Goal: Complete Application Form: Complete application form

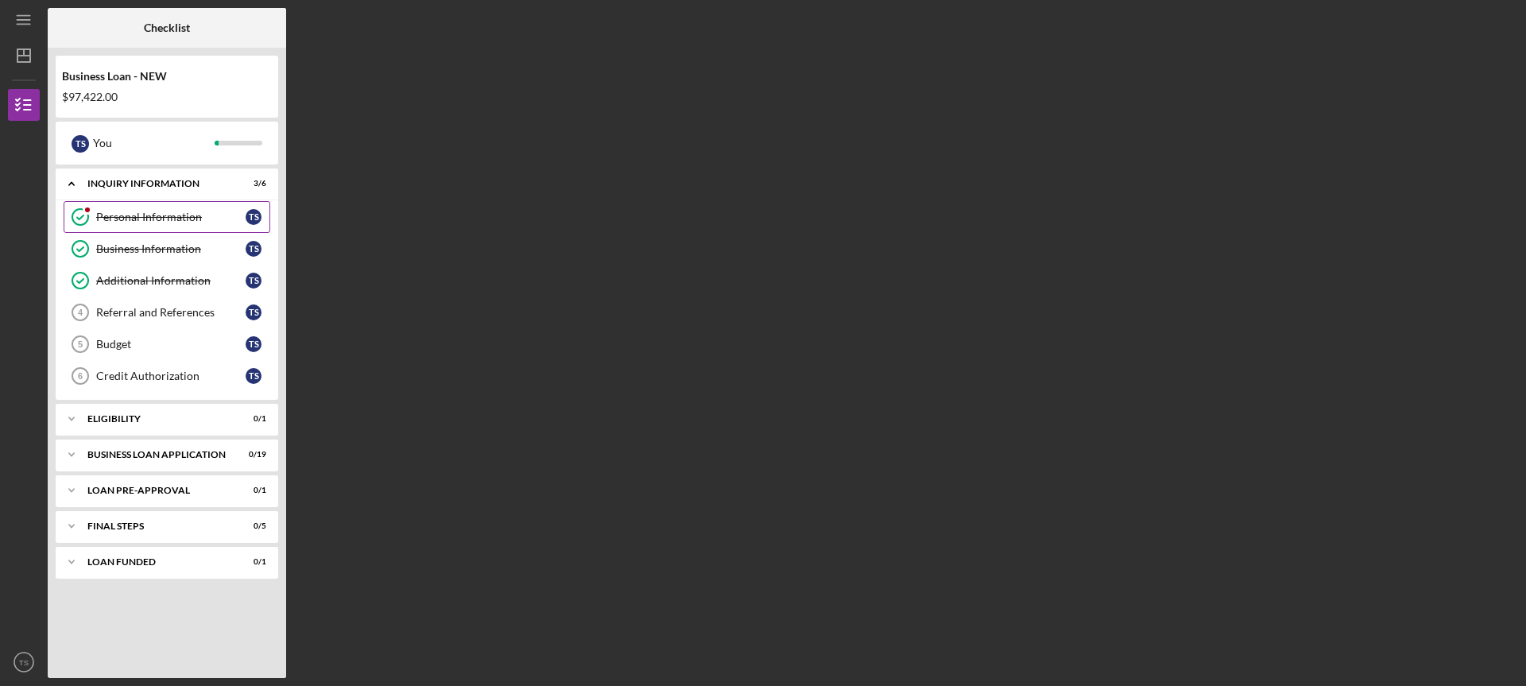
click at [169, 208] on link "Personal Information Personal Information T S" at bounding box center [167, 217] width 207 height 32
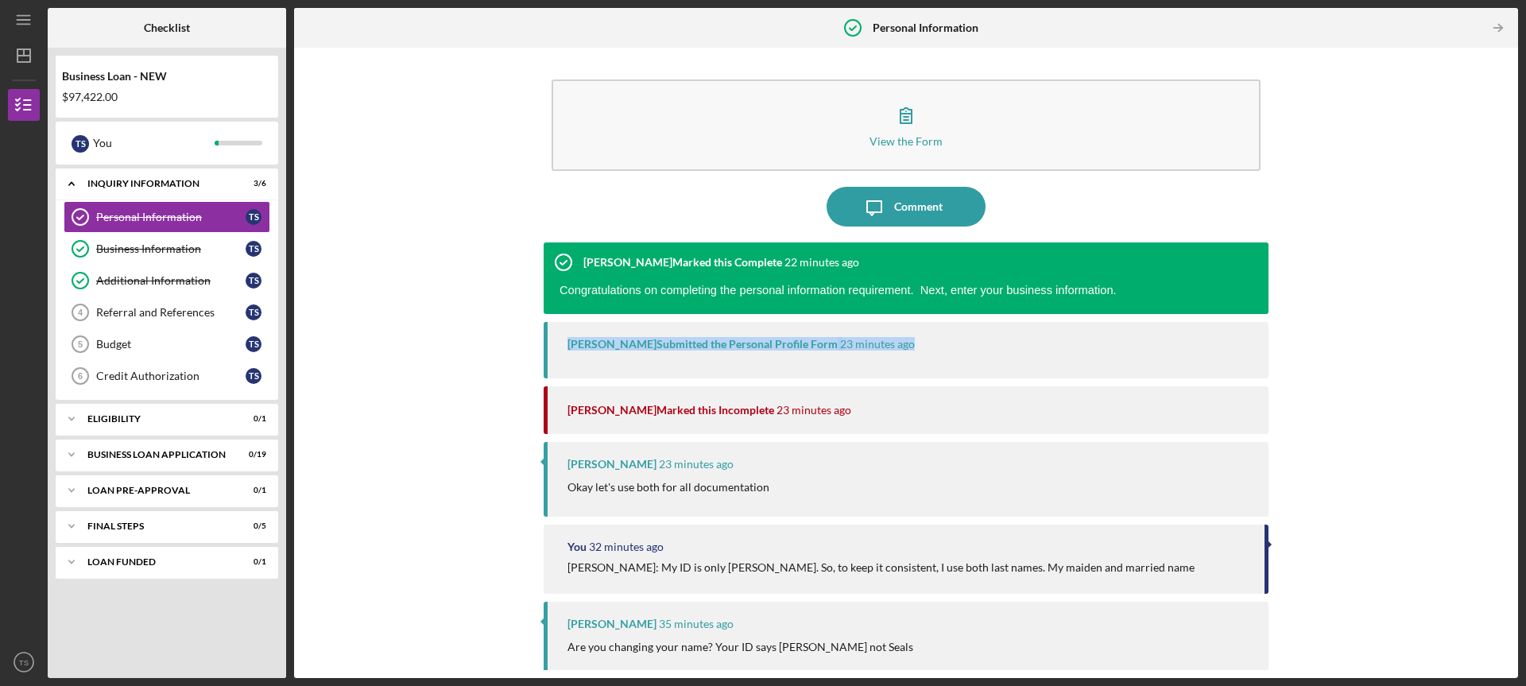
drag, startPoint x: 1516, startPoint y: 296, endPoint x: 1518, endPoint y: 339, distance: 43.8
click at [1518, 339] on div "View the Form Form Icon/Message Comment Peyton McGovern Marked this Complete 22…" at bounding box center [906, 363] width 1224 height 630
click at [1449, 364] on div "View the Form Form Icon/Message Comment Peyton McGovern Marked this Complete 22…" at bounding box center [906, 363] width 1208 height 615
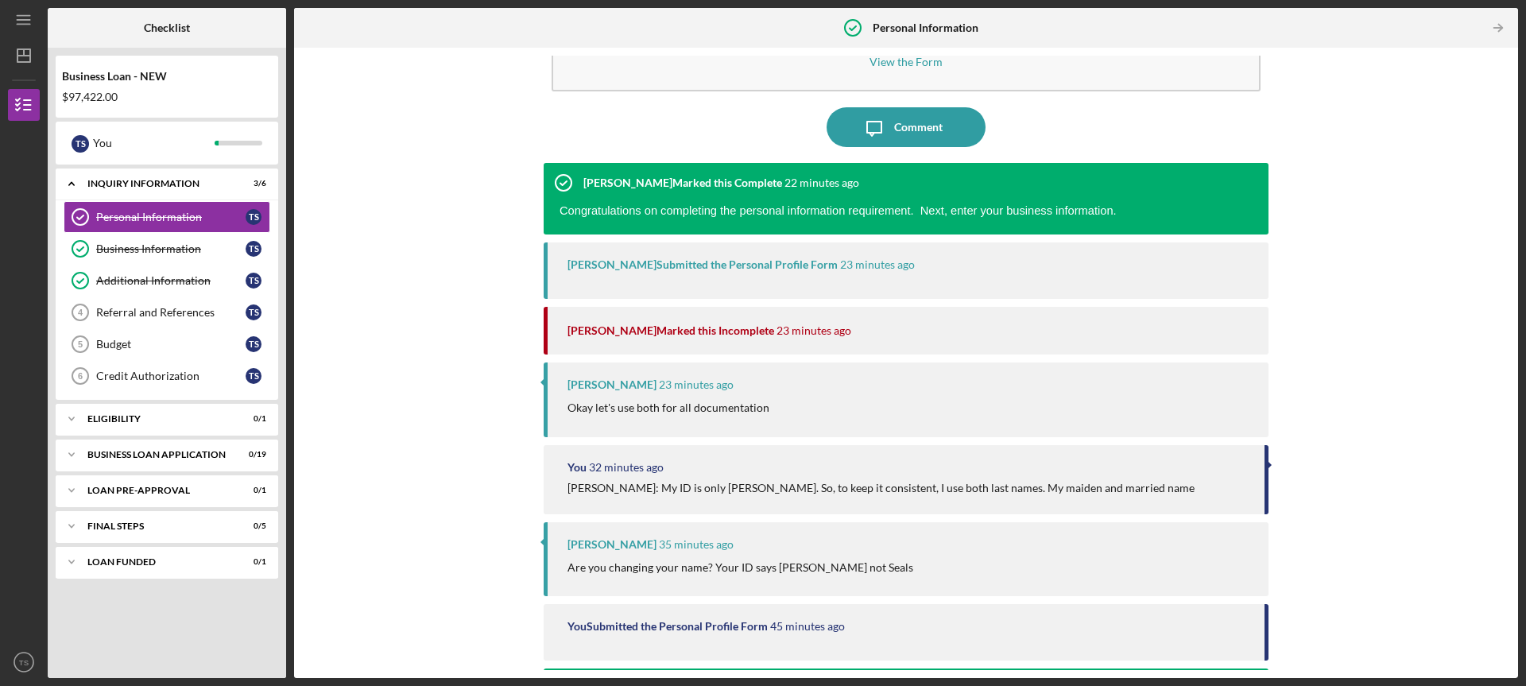
scroll to position [77, 0]
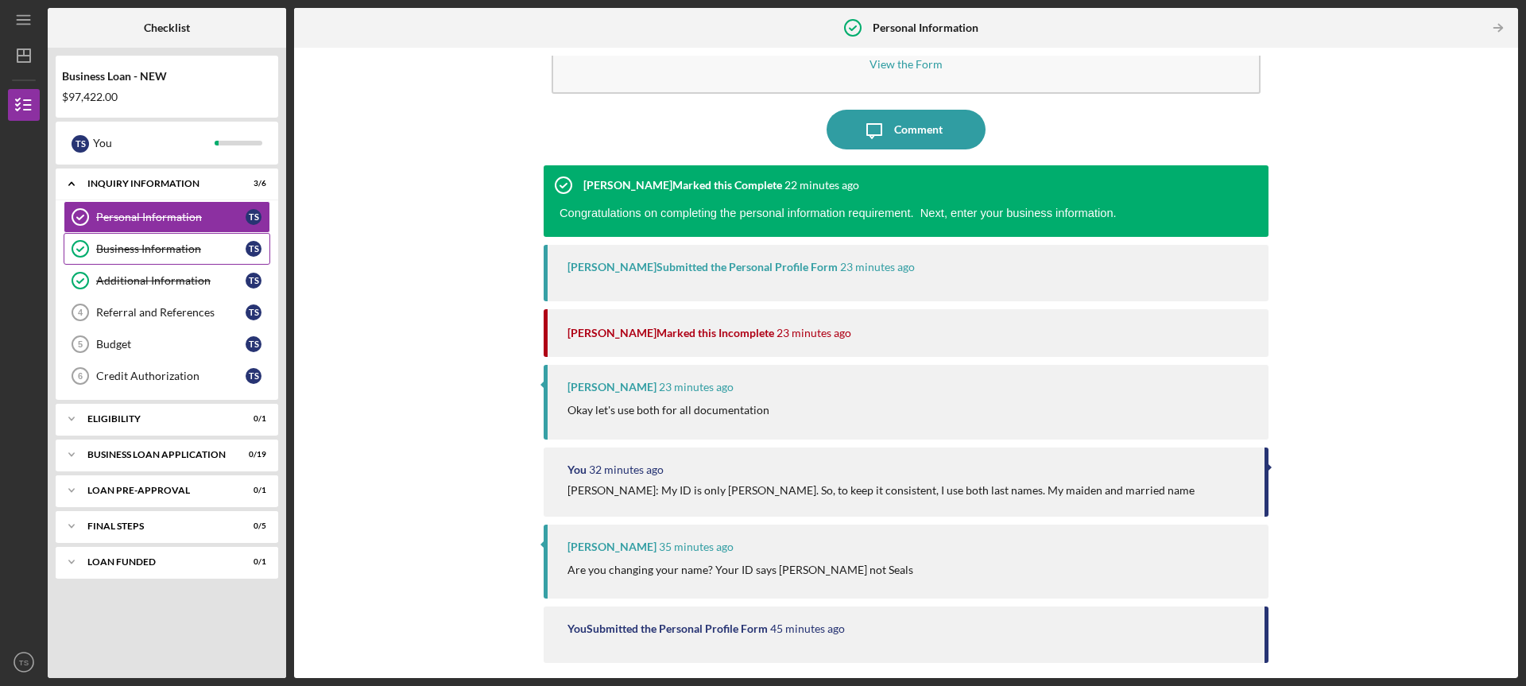
click at [149, 245] on div "Business Information" at bounding box center [170, 248] width 149 height 13
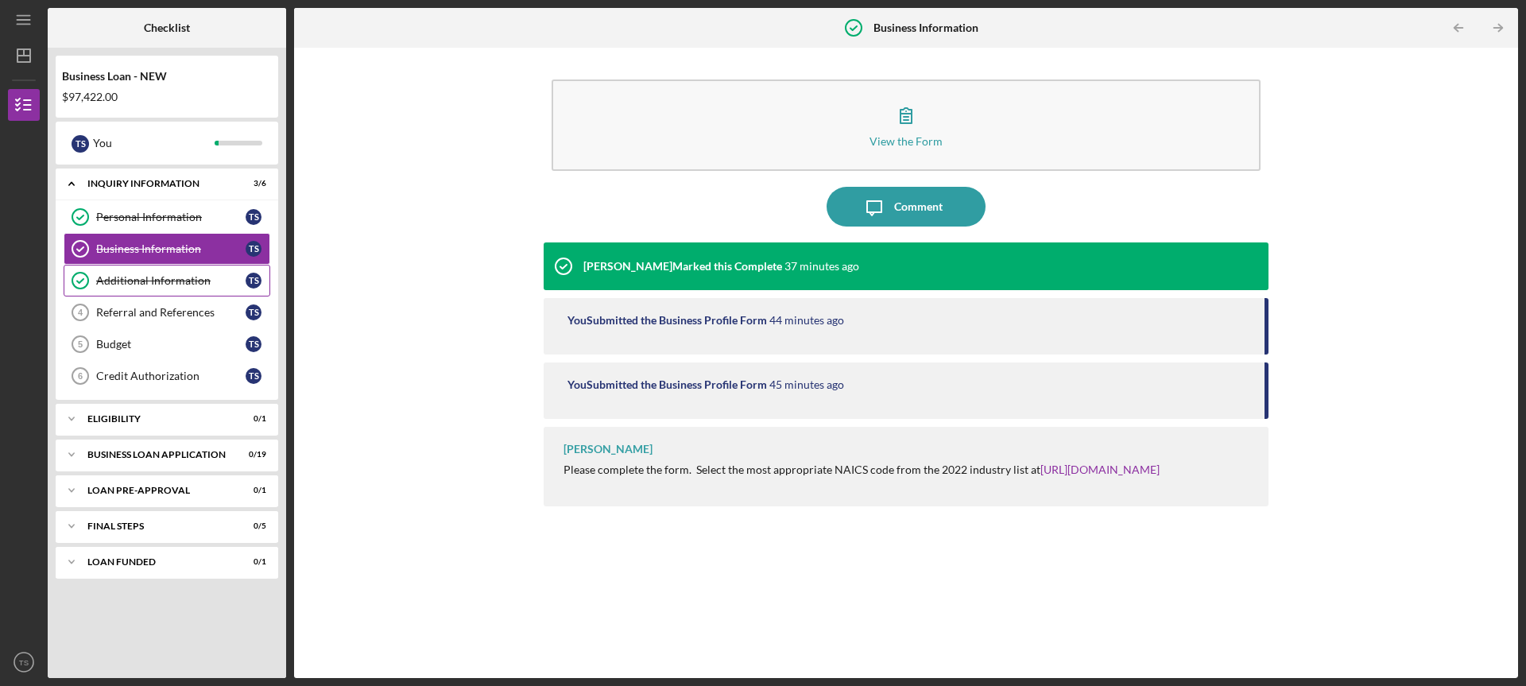
click at [149, 285] on div "Additional Information" at bounding box center [170, 280] width 149 height 13
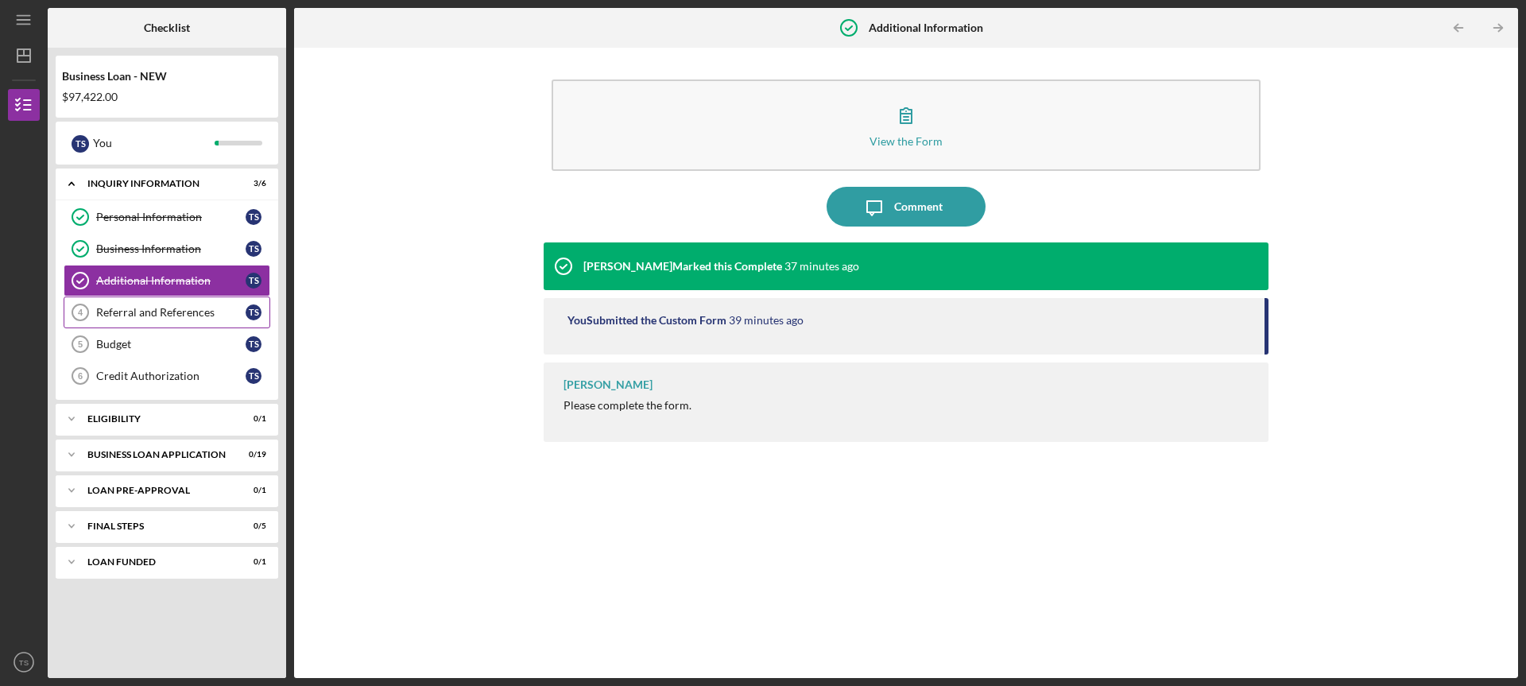
click at [151, 315] on div "Referral and References" at bounding box center [170, 312] width 149 height 13
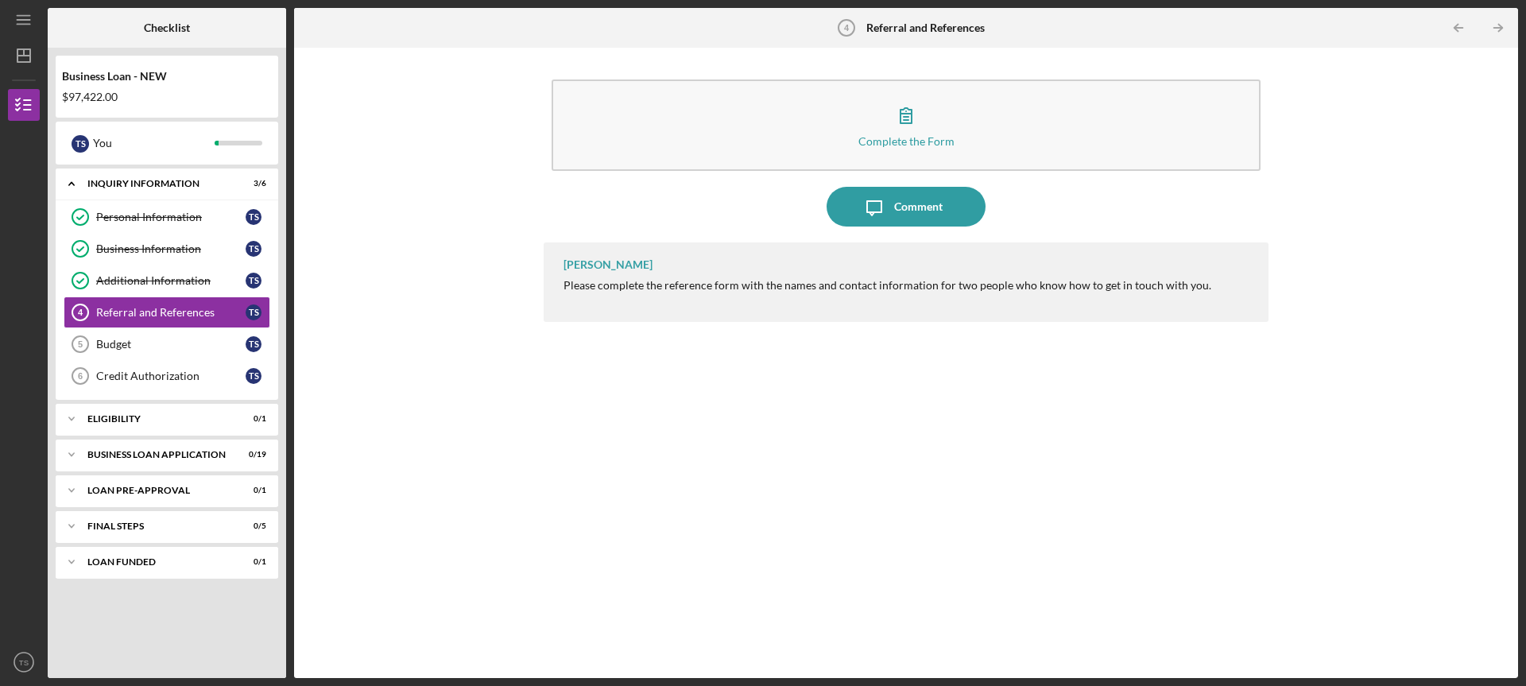
drag, startPoint x: 927, startPoint y: 215, endPoint x: 962, endPoint y: 256, distance: 53.6
click at [962, 256] on div "Complete the Form Form Icon/Message Comment Peyton McGovern Please complete the…" at bounding box center [906, 363] width 725 height 615
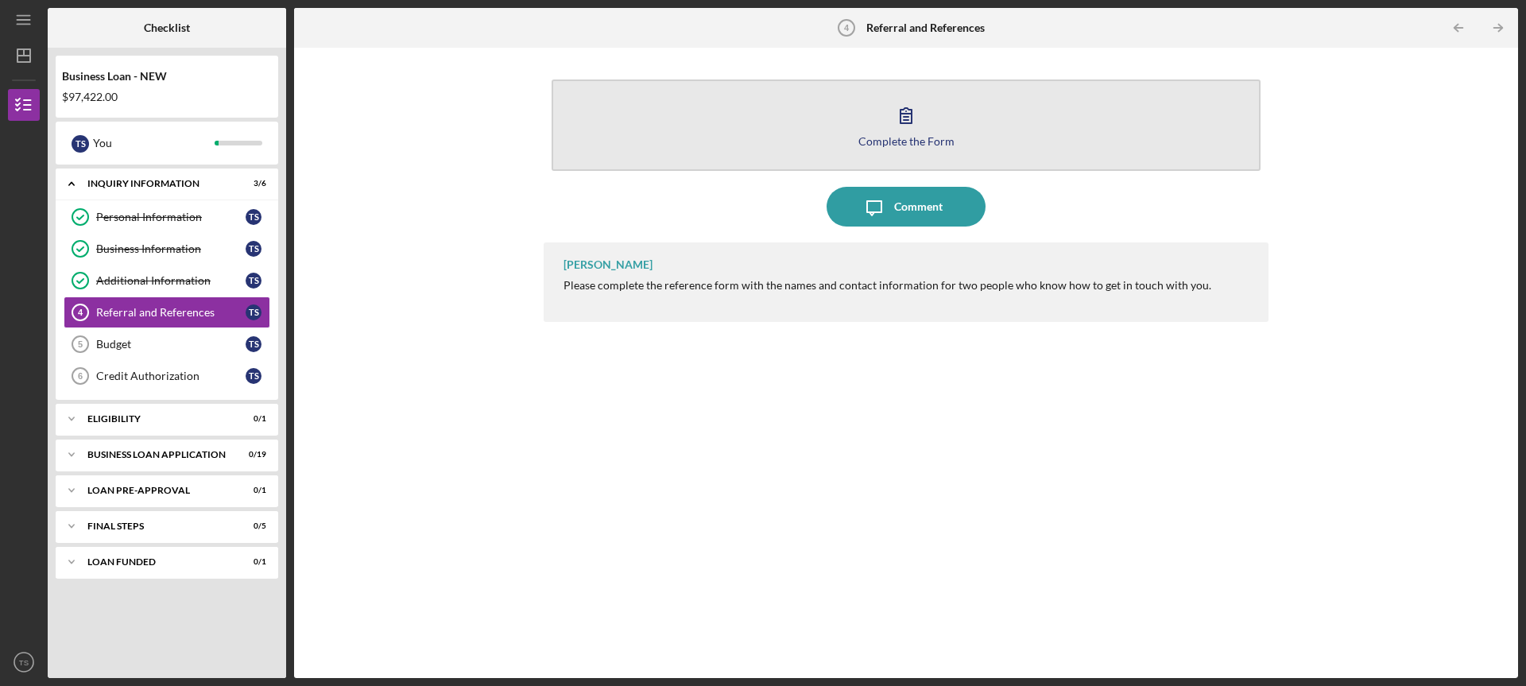
click at [895, 120] on icon "button" at bounding box center [906, 115] width 40 height 40
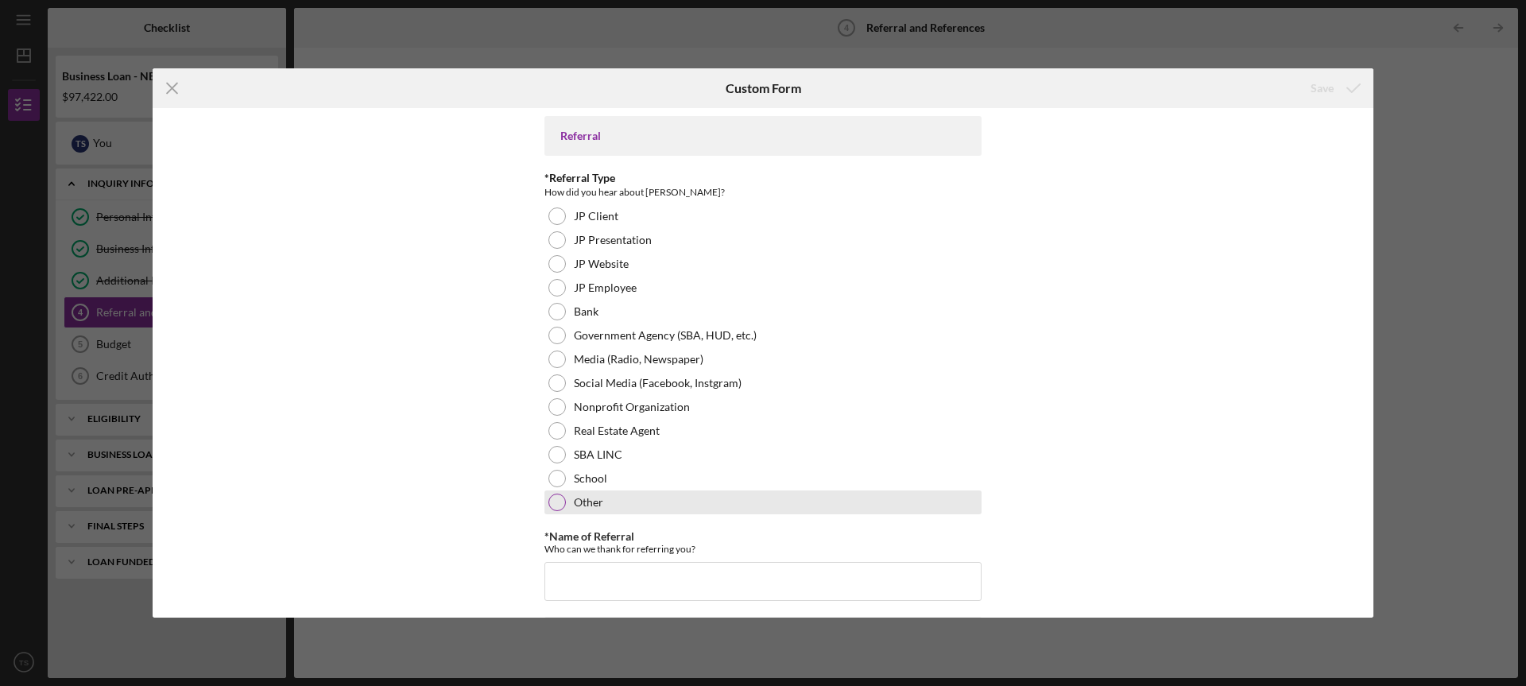
click at [549, 502] on div at bounding box center [557, 502] width 17 height 17
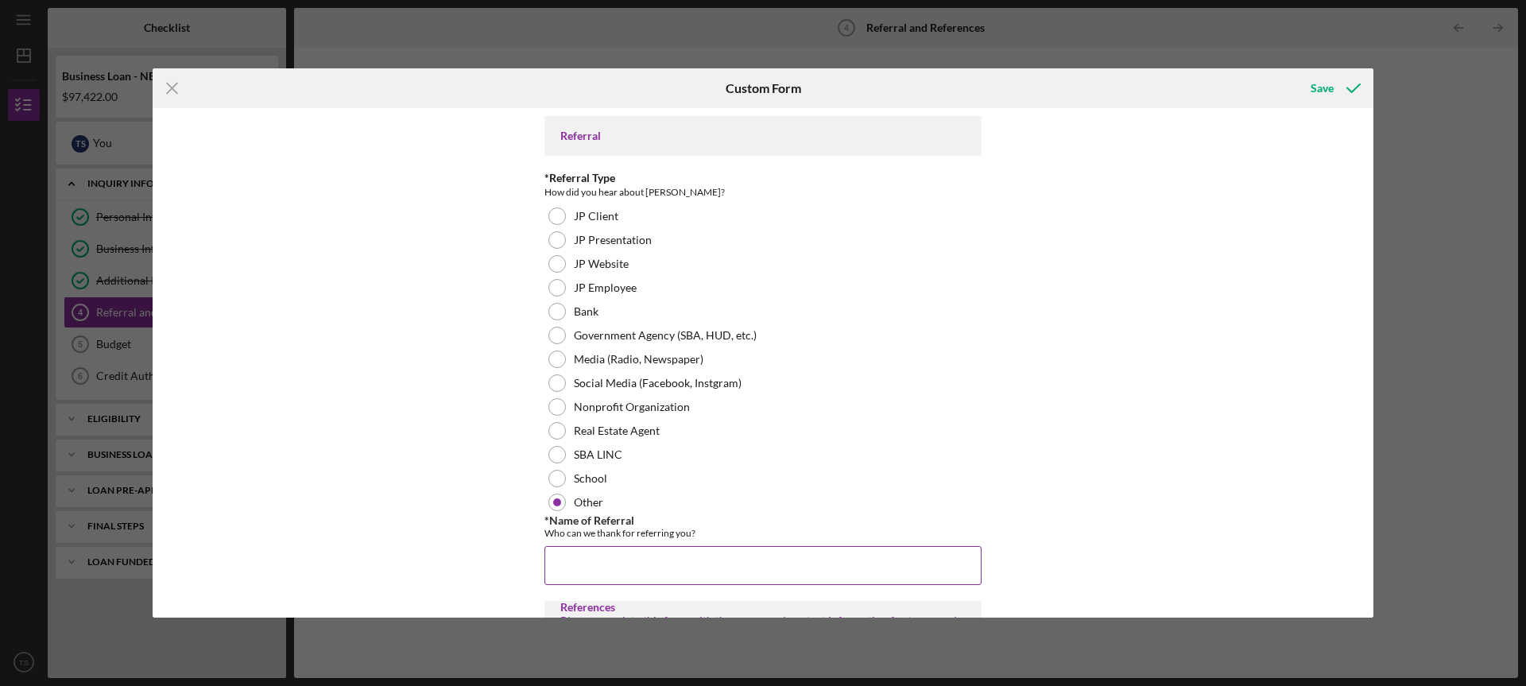
click at [598, 573] on input "*Name of Referral" at bounding box center [763, 565] width 437 height 38
type input "Robin Fuller"
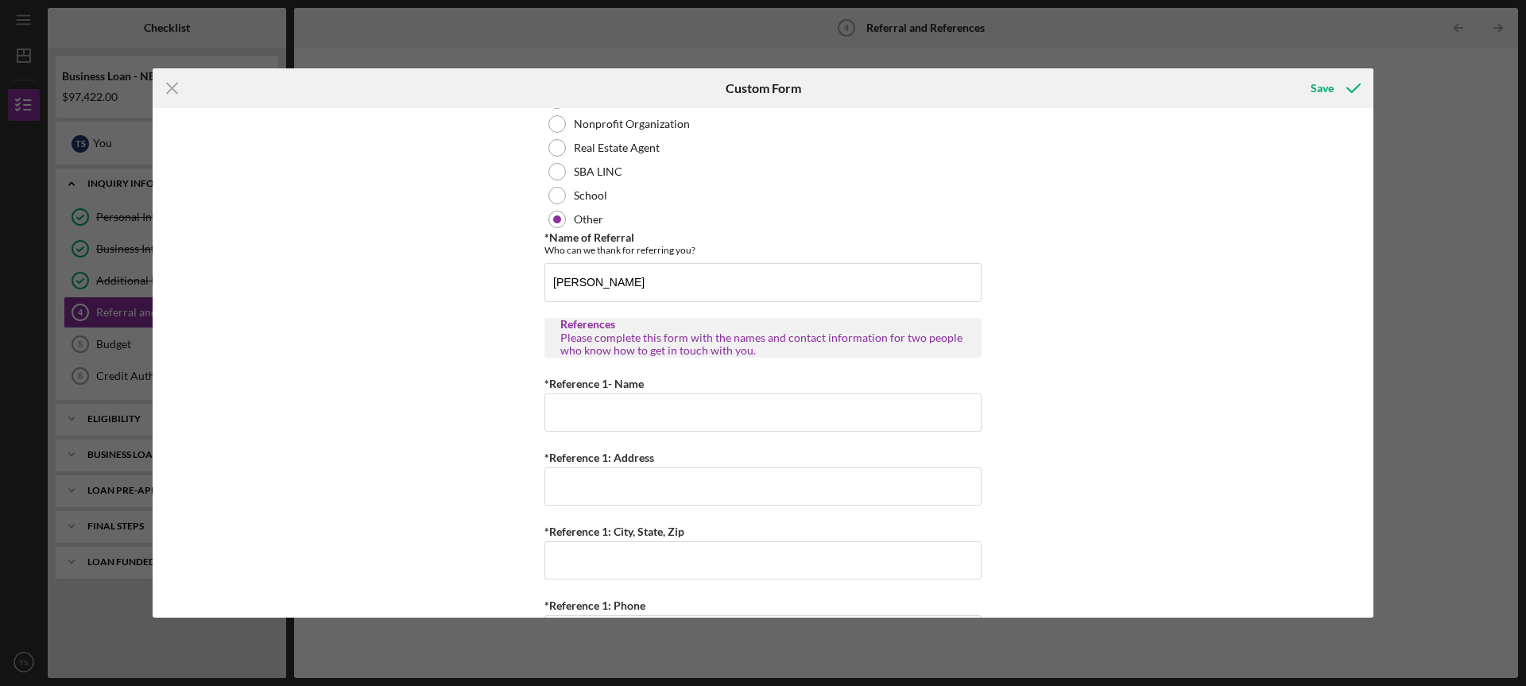
scroll to position [297, 0]
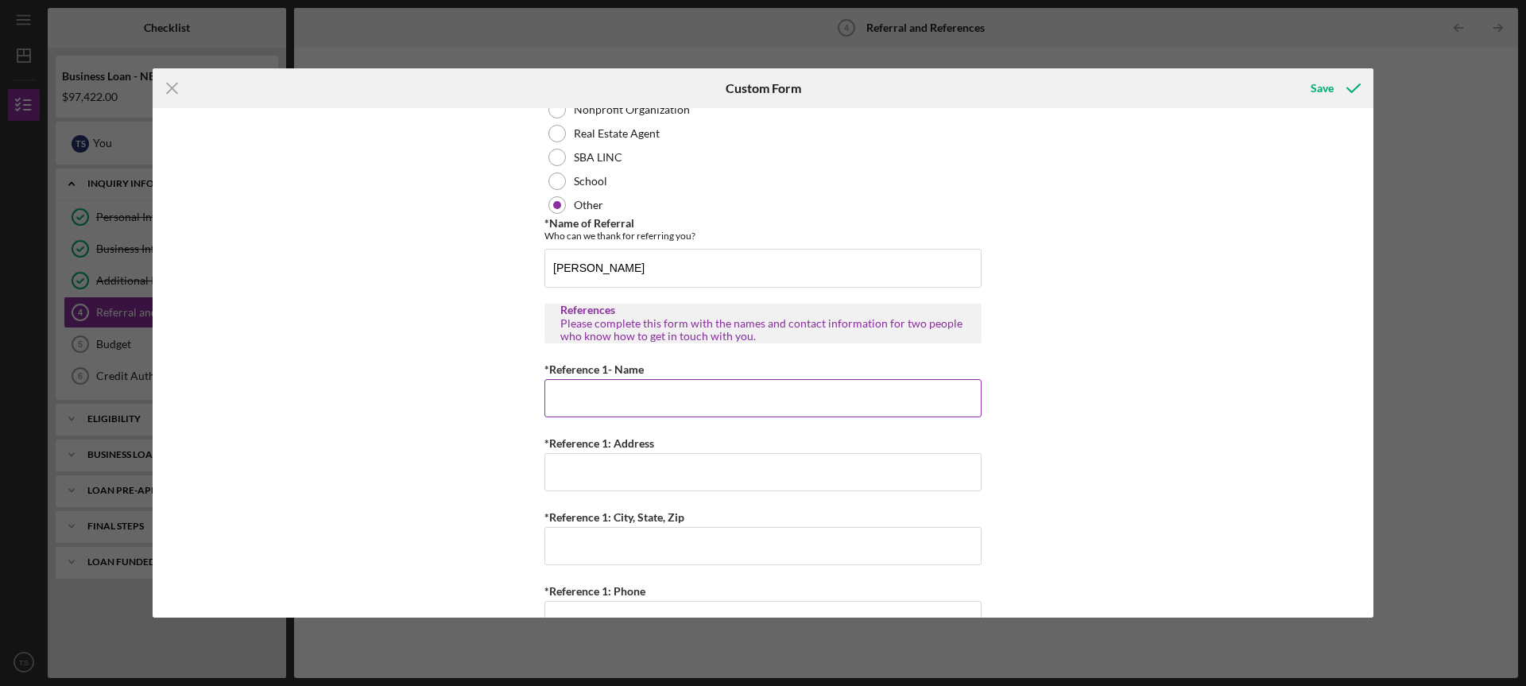
click at [588, 413] on input "*Reference 1- Name" at bounding box center [763, 398] width 437 height 38
type input "Aaron Taylor"
click at [620, 473] on input "*Reference 1: Address" at bounding box center [763, 472] width 437 height 38
type input "4426 Red Bud Ave"
click at [634, 551] on input "*Reference 1: City, State, Zip" at bounding box center [763, 546] width 437 height 38
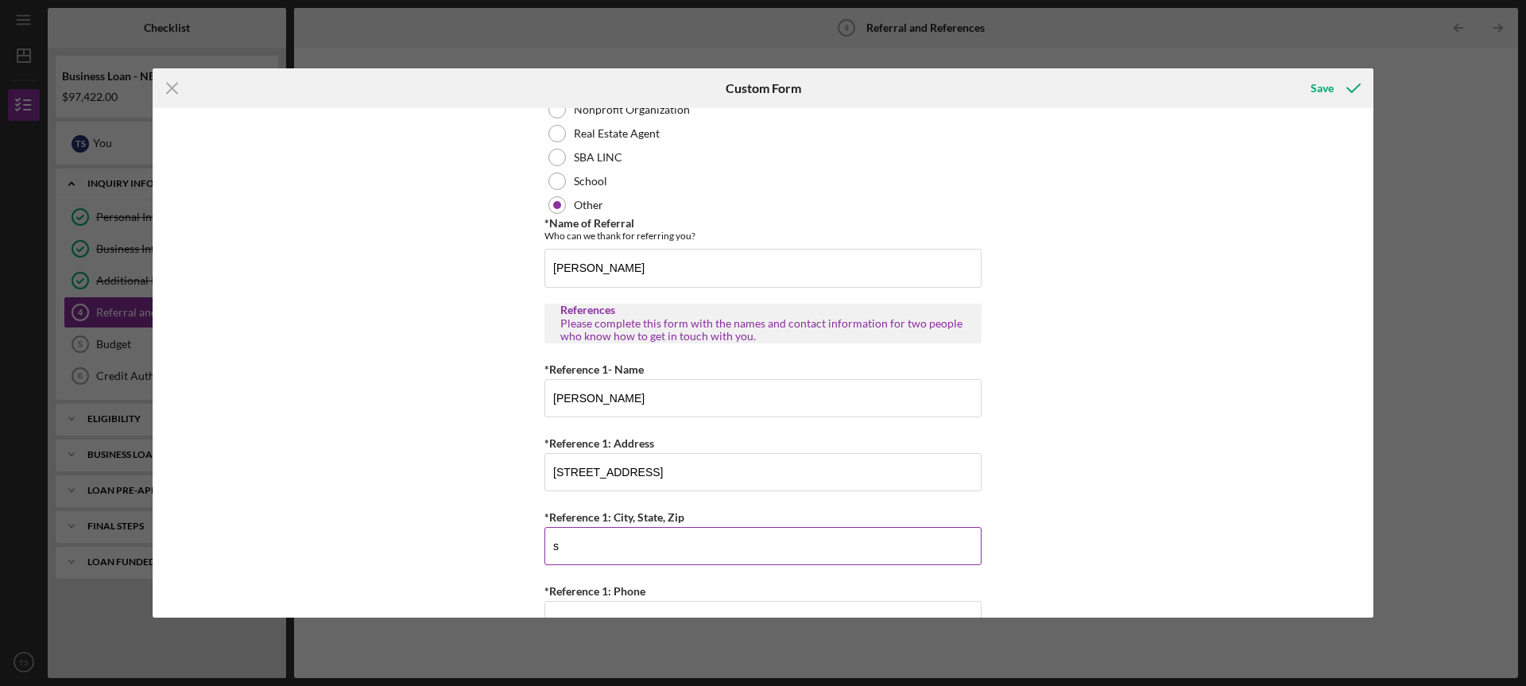
type input "Saint Louis"
type input "(314) 942-2063"
type input "Saint Louis, MO 63115"
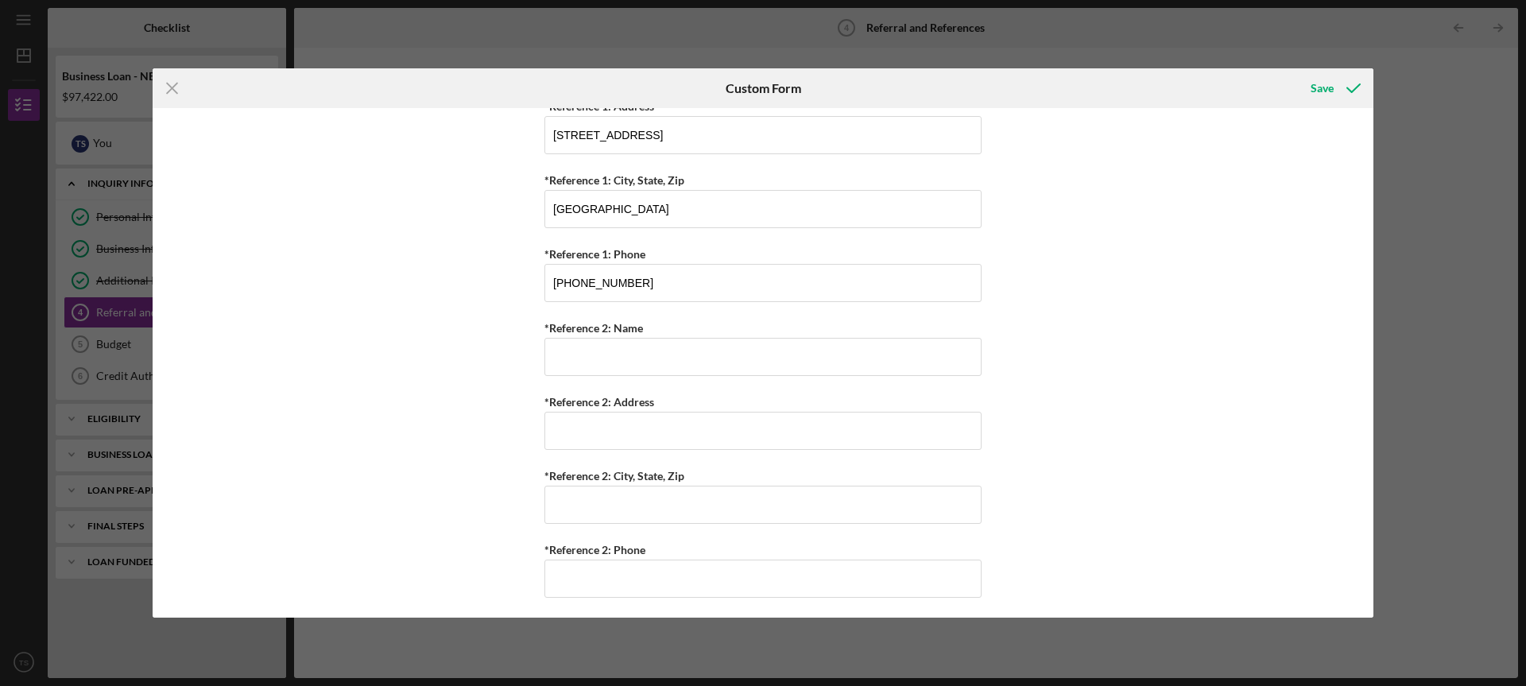
scroll to position [635, 0]
drag, startPoint x: 828, startPoint y: 285, endPoint x: 583, endPoint y: 284, distance: 244.9
click at [583, 284] on input "(314) 942-2063" at bounding box center [763, 282] width 437 height 38
type input "(314) 267-9238"
click at [592, 355] on input "*Reference 2: Name" at bounding box center [763, 356] width 437 height 38
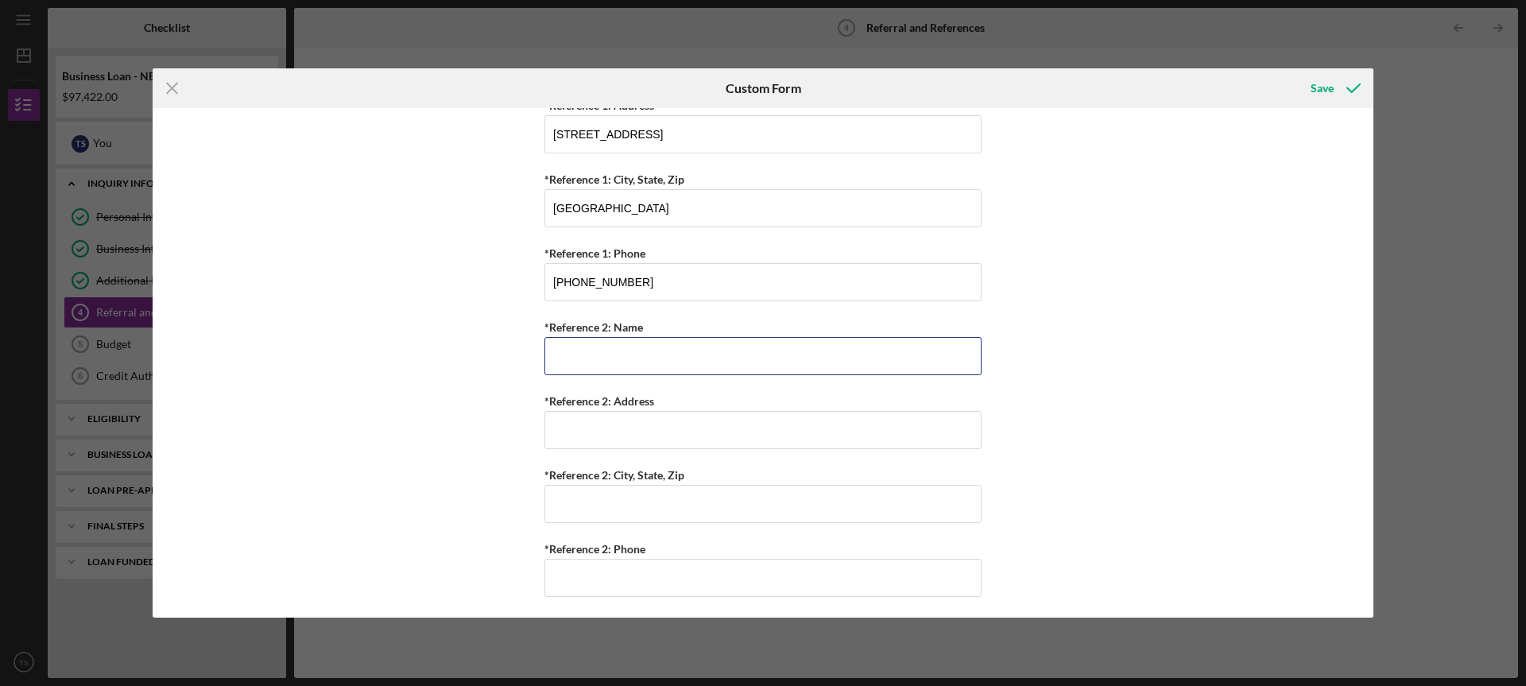
type input "Mirazaha Davis"
click at [608, 423] on input "*Reference 2: Address" at bounding box center [763, 430] width 437 height 38
type input "4"
type input "2"
type input "1"
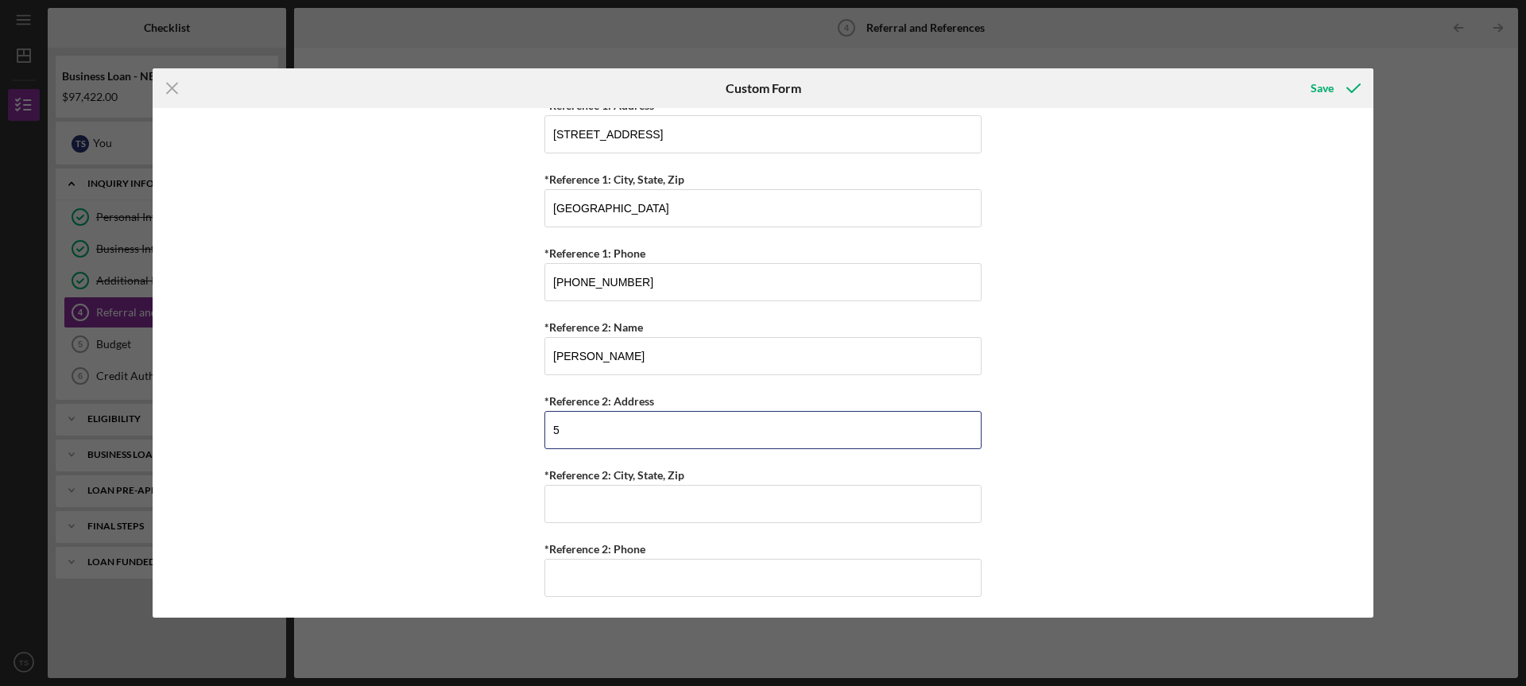
type input "5722 Henner Ave"
click at [639, 495] on input "*Reference 2: City, State, Zip" at bounding box center [763, 504] width 437 height 38
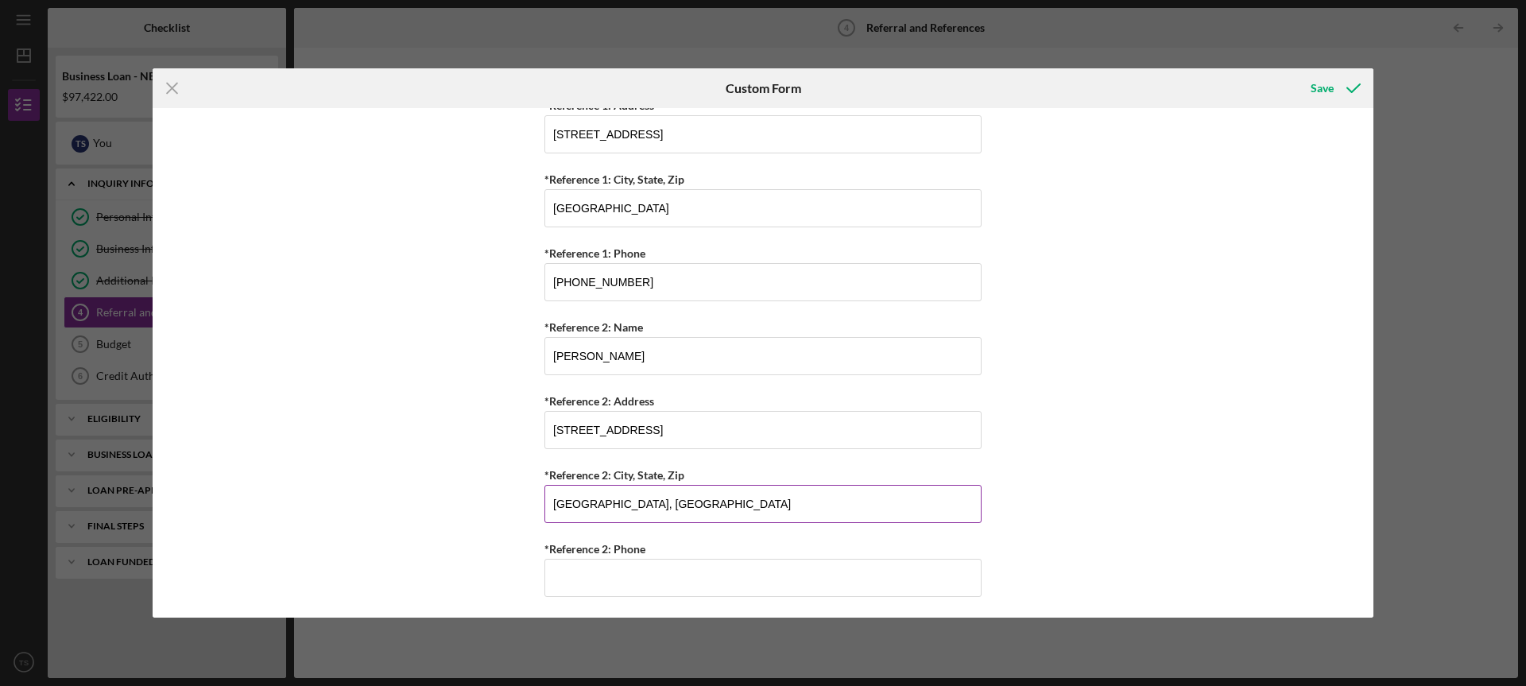
type input "St Louis, MO 63120"
click at [635, 570] on input "*Reference 2: Phone" at bounding box center [763, 578] width 437 height 38
type input "(3##) ###-####"
type input "(636) 395-9681"
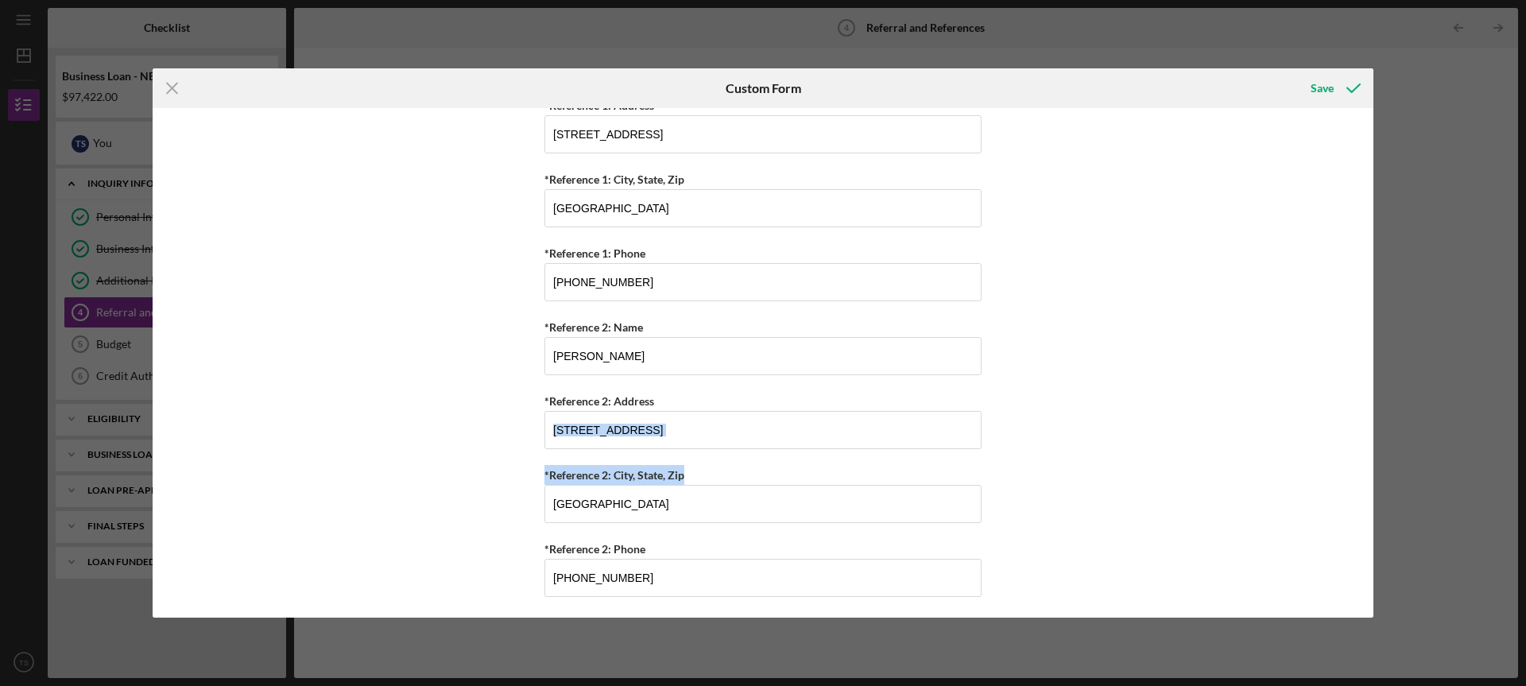
drag, startPoint x: 1368, startPoint y: 419, endPoint x: 1356, endPoint y: 405, distance: 18.6
click at [1367, 492] on div "Referral *Referral Type How did you hear about Justine PETERSEN? JP Client JP P…" at bounding box center [763, 362] width 1221 height 509
click at [1321, 79] on div "Save" at bounding box center [1322, 88] width 23 height 32
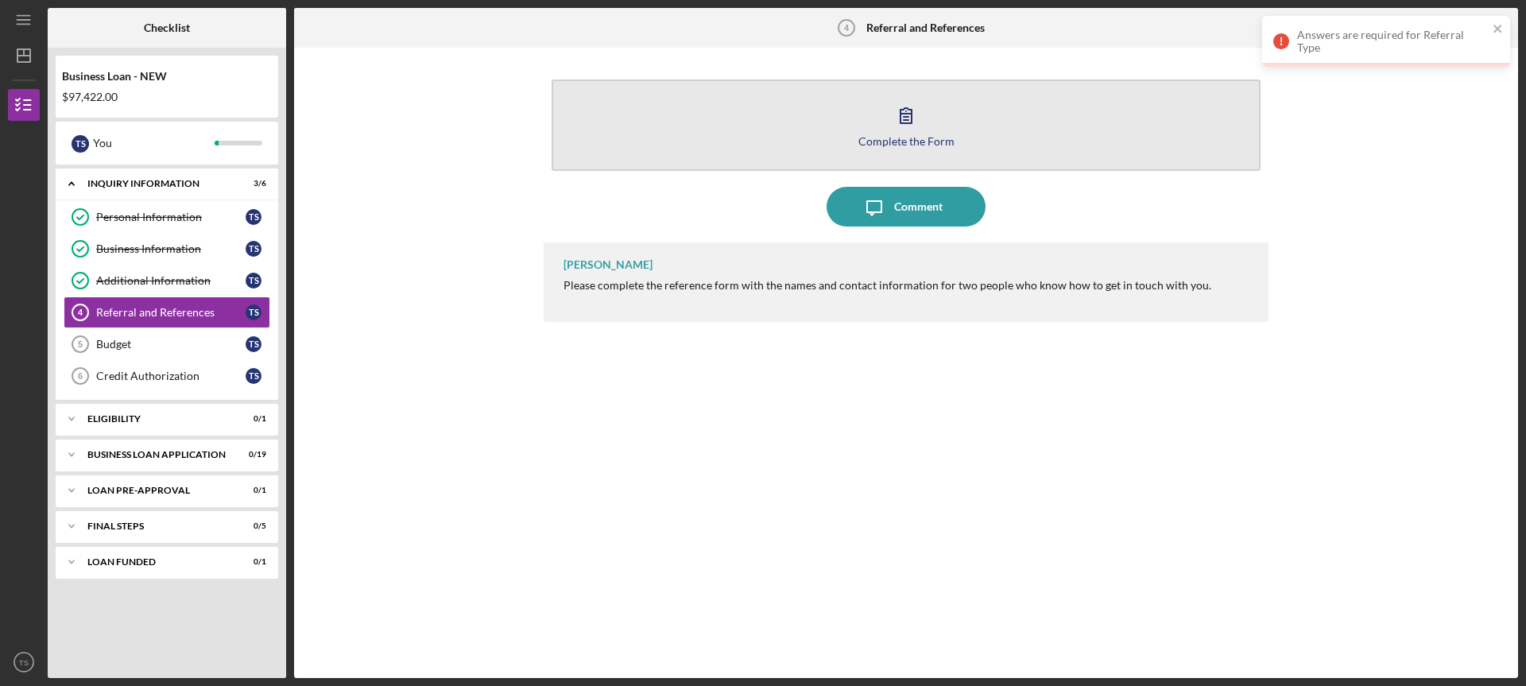
click at [890, 135] on div "Complete the Form" at bounding box center [907, 141] width 96 height 12
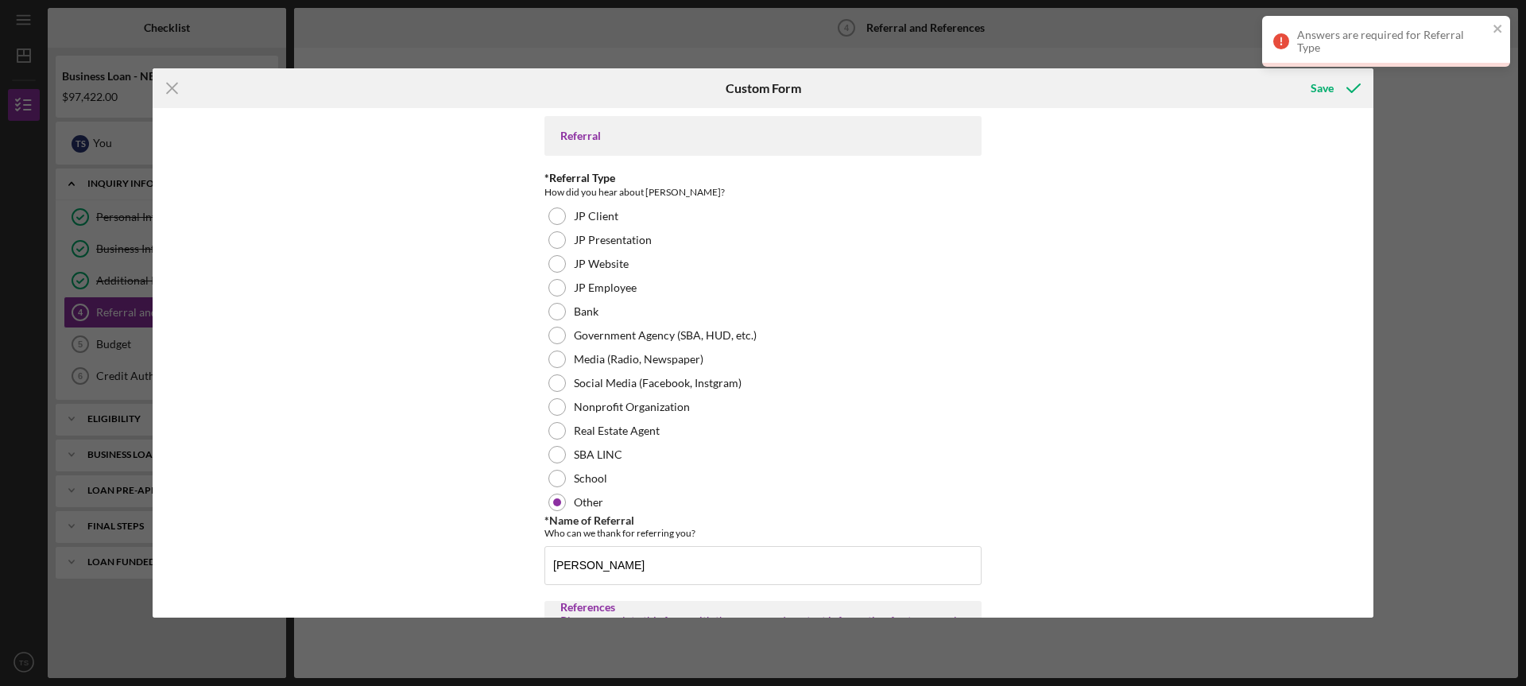
drag, startPoint x: 1363, startPoint y: 142, endPoint x: 1363, endPoint y: 169, distance: 27.0
click at [1363, 169] on div "Referral *Referral Type How did you hear about Justine PETERSEN? JP Client JP P…" at bounding box center [763, 362] width 1221 height 509
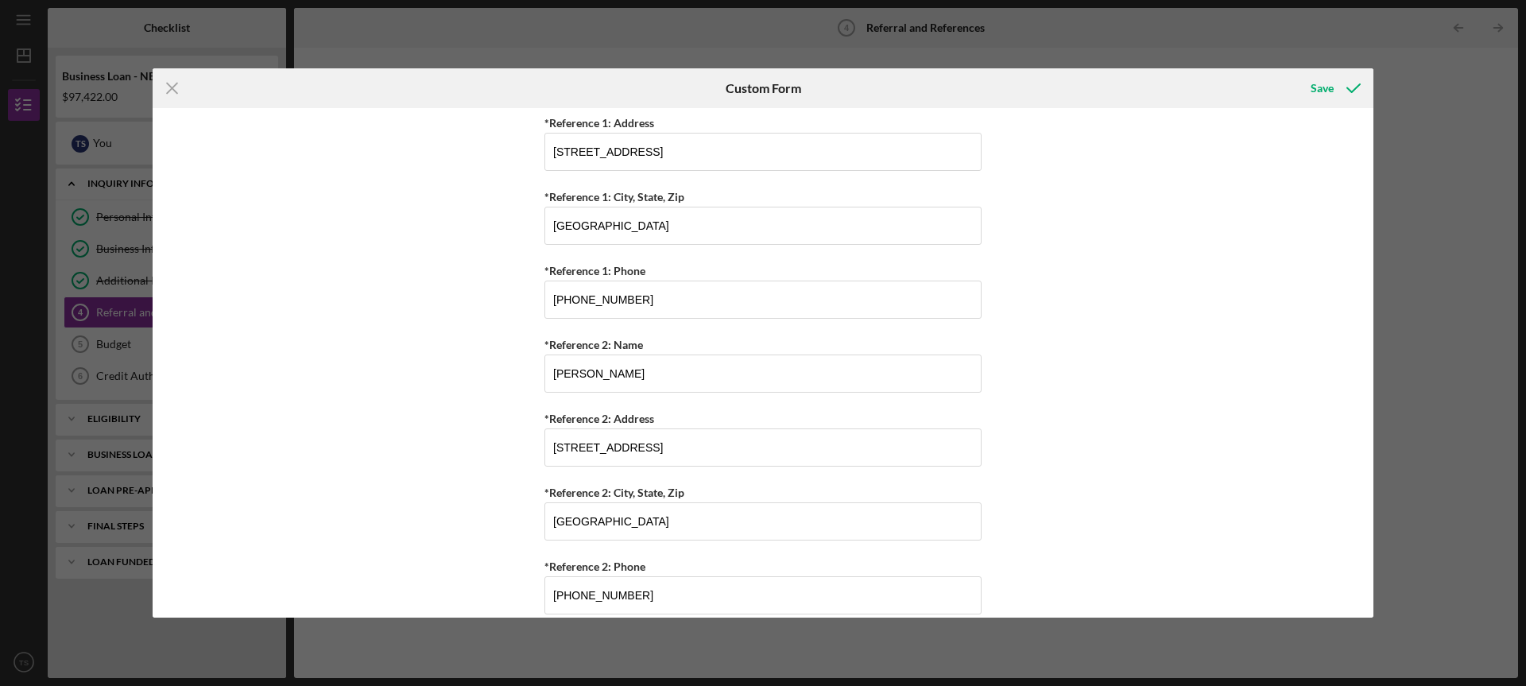
scroll to position [638, 0]
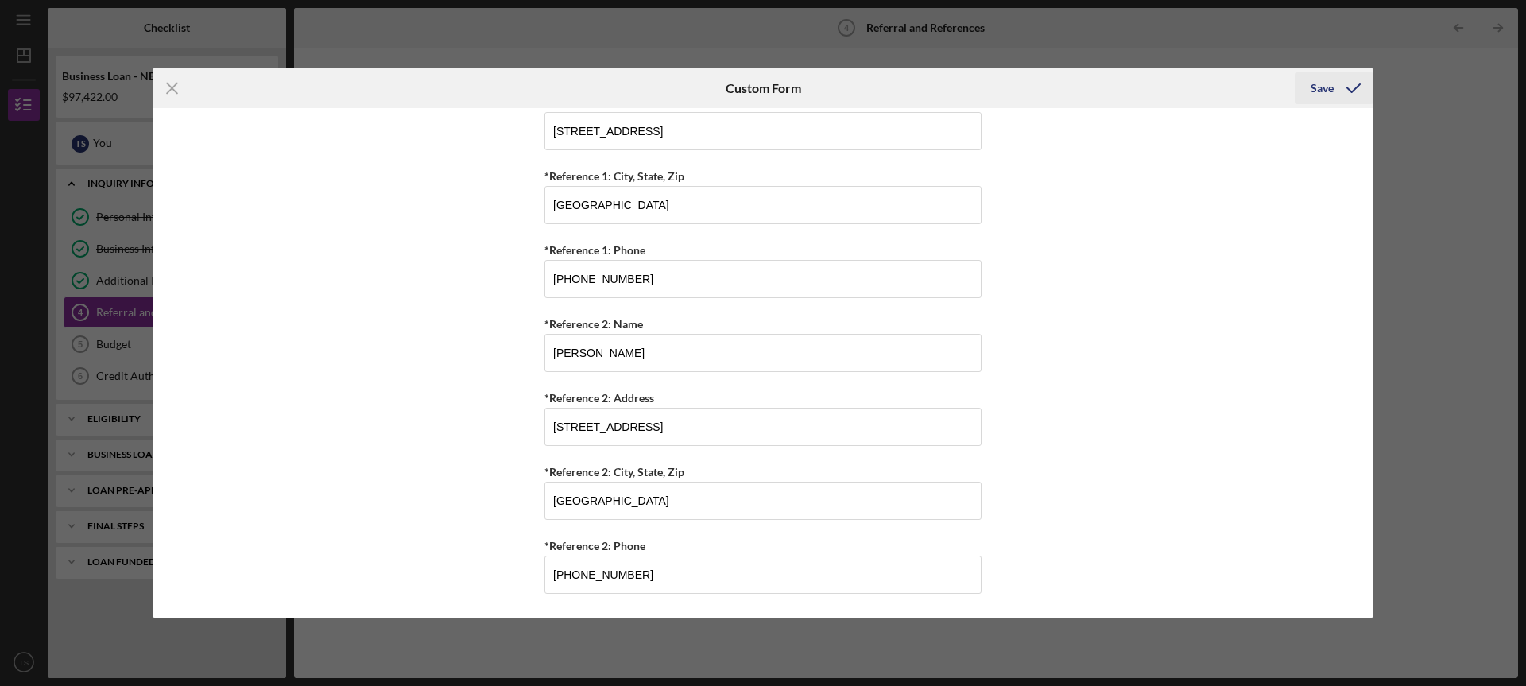
click at [1328, 89] on div "Save" at bounding box center [1322, 88] width 23 height 32
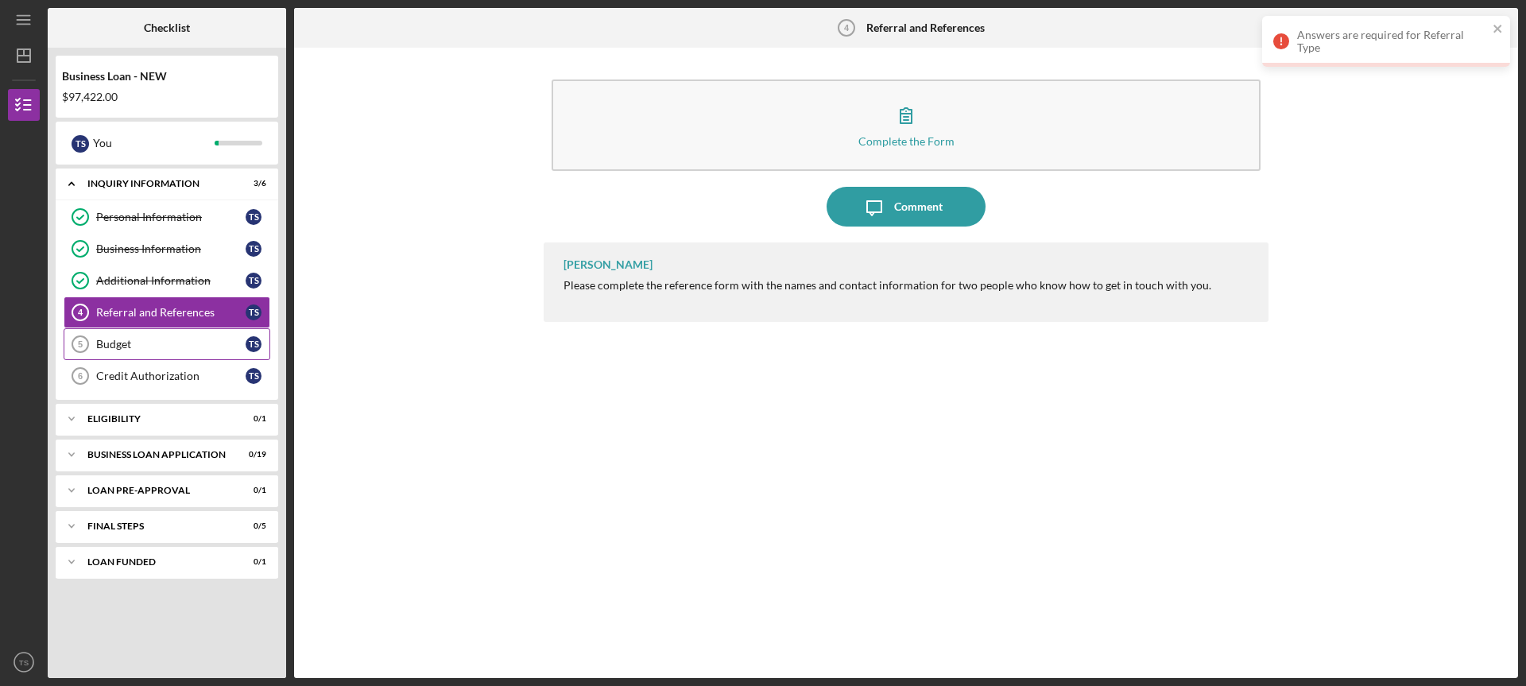
click at [131, 334] on link "Budget 5 Budget T S" at bounding box center [167, 344] width 207 height 32
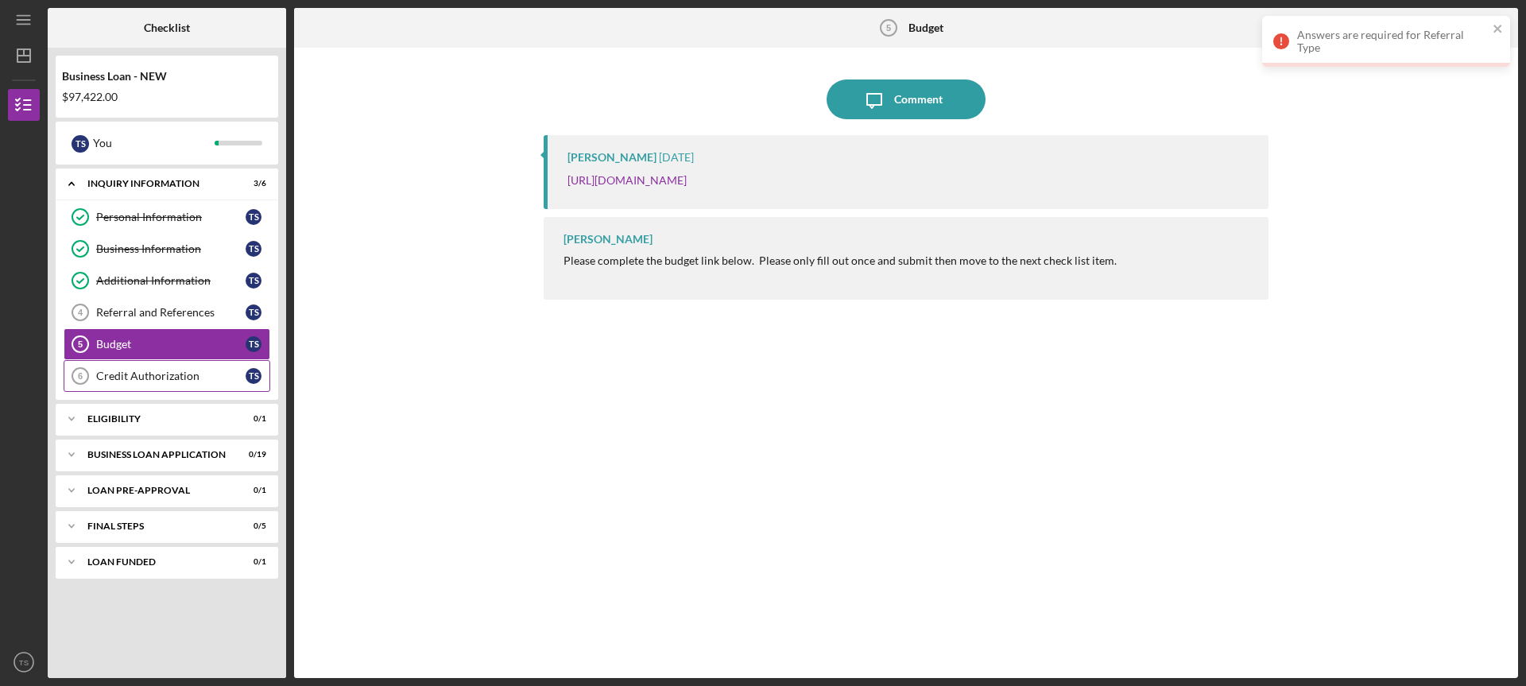
click at [113, 368] on link "Credit Authorization 6 Credit Authorization T S" at bounding box center [167, 376] width 207 height 32
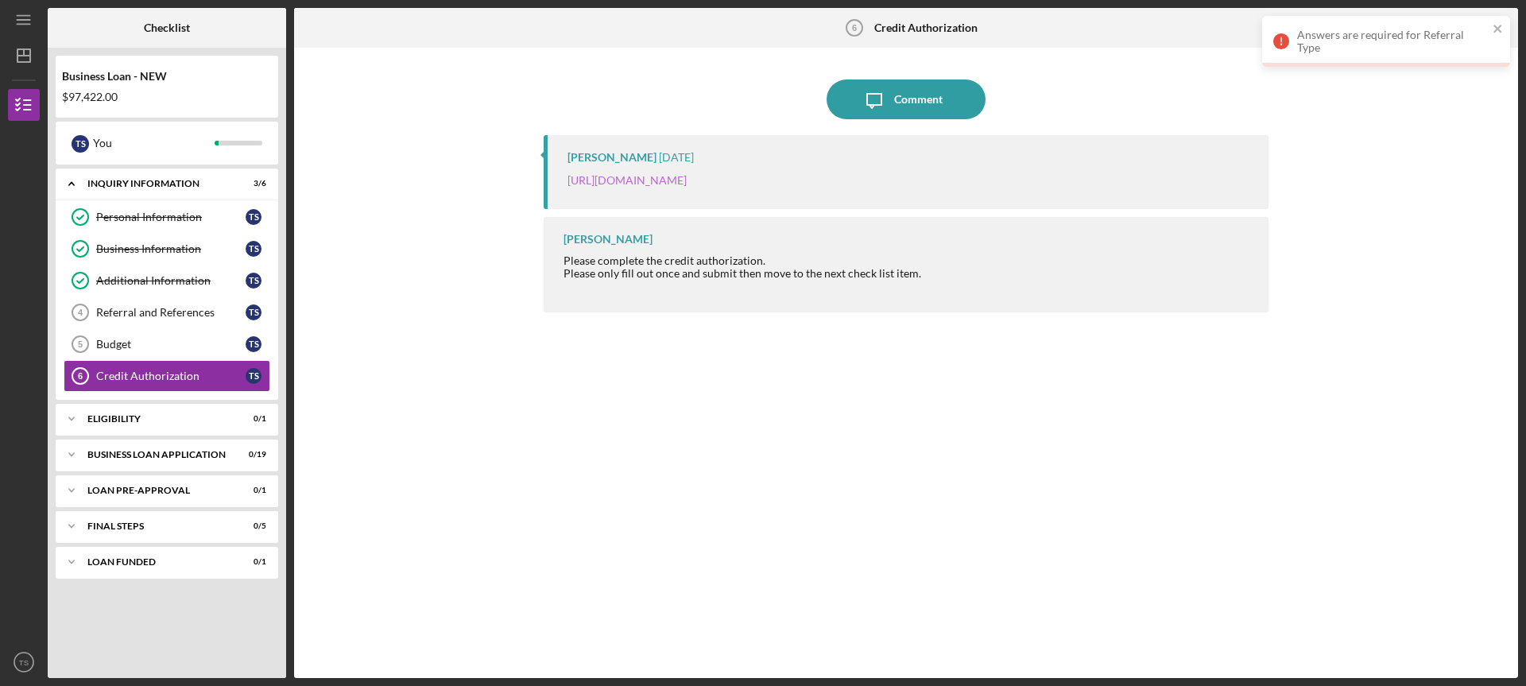
click at [687, 176] on link "https://justinepetersen.tfaforms.net/28?contactid=003PC000009gjXa" at bounding box center [627, 180] width 119 height 14
